Goal: Transaction & Acquisition: Purchase product/service

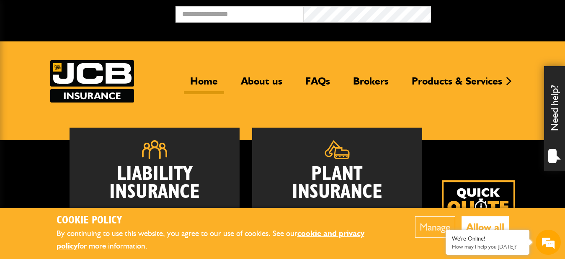
click at [489, 225] on button "Allow all" at bounding box center [485, 227] width 47 height 21
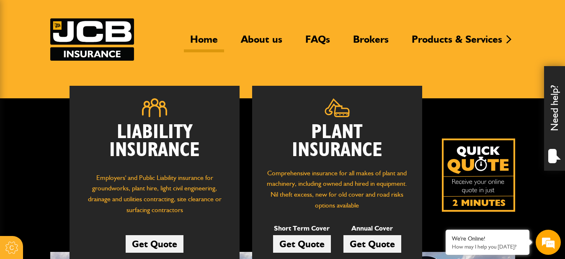
scroll to position [84, 0]
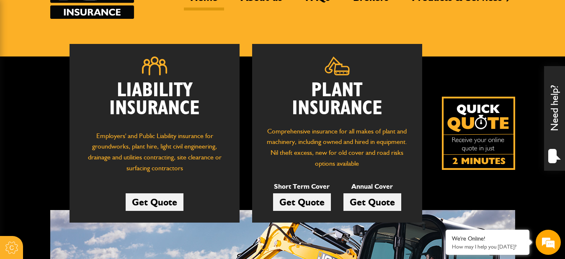
click at [303, 204] on link "Get Quote" at bounding box center [302, 203] width 58 height 18
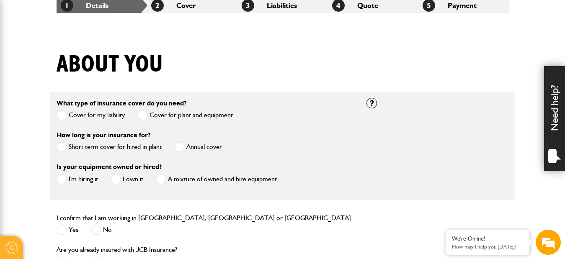
scroll to position [209, 0]
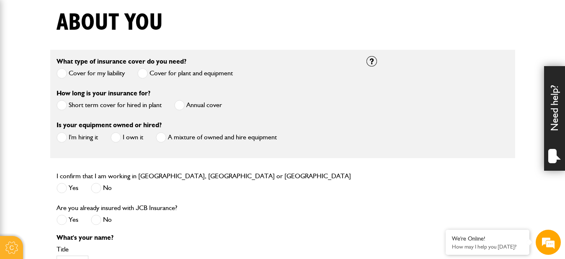
click at [92, 108] on label "Short term cover for hired in plant" at bounding box center [109, 105] width 105 height 10
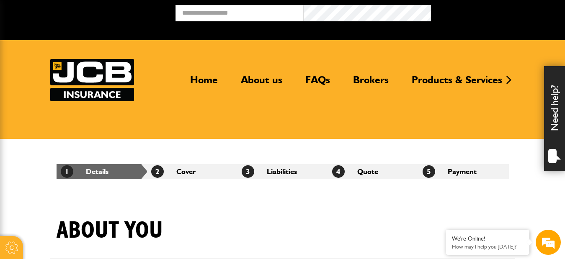
scroll to position [0, 0]
